Goal: Book appointment/travel/reservation

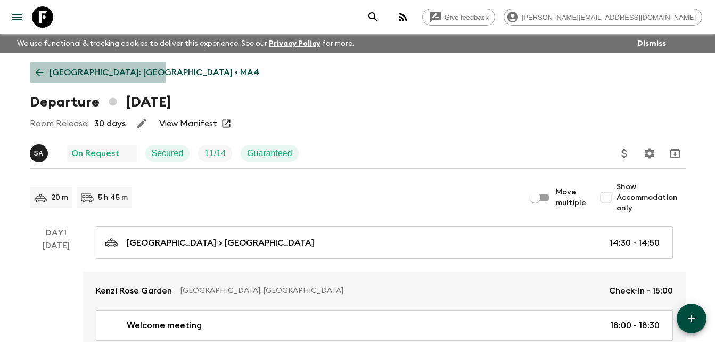
click at [38, 69] on icon at bounding box center [40, 73] width 12 height 12
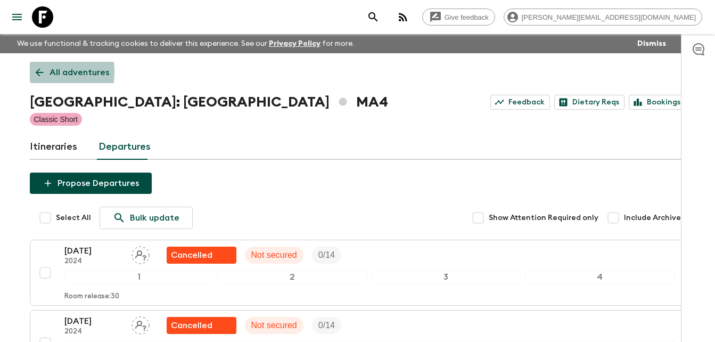
click at [38, 72] on icon at bounding box center [40, 73] width 12 height 12
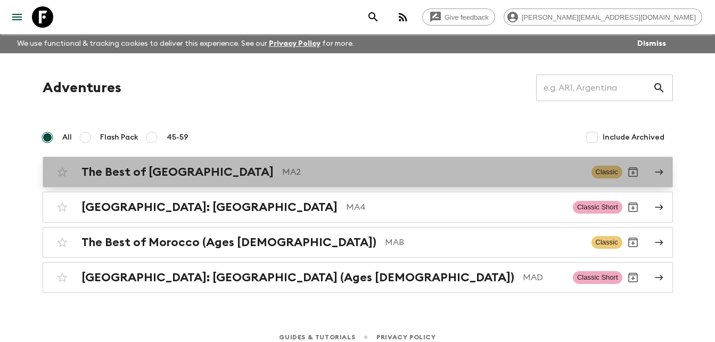
click at [164, 178] on h2 "The Best of [GEOGRAPHIC_DATA]" at bounding box center [177, 172] width 192 height 14
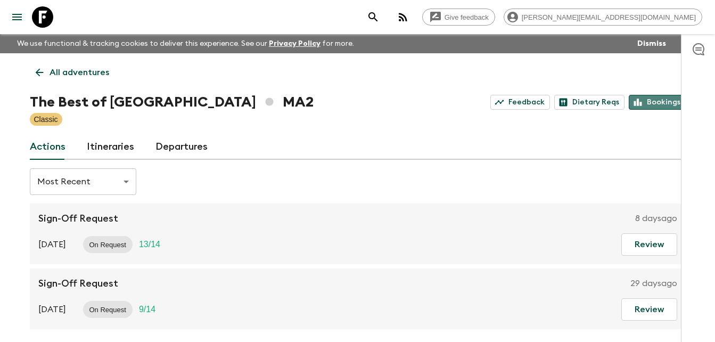
click at [673, 101] on link "Bookings" at bounding box center [656, 102] width 57 height 15
